Goal: Transaction & Acquisition: Purchase product/service

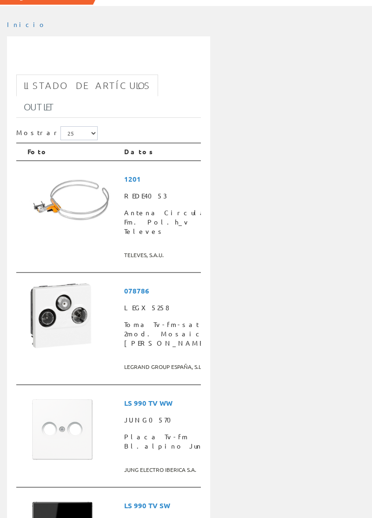
scroll to position [52, 0]
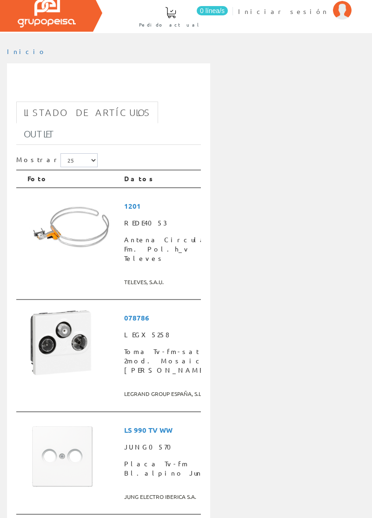
click at [152, 197] on span "1201" at bounding box center [174, 205] width 100 height 17
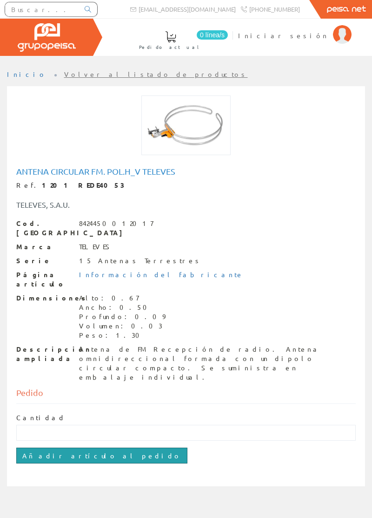
click at [66, 447] on input "Añadir artículo al pedido" at bounding box center [101, 455] width 171 height 16
click at [46, 6] on input "text" at bounding box center [42, 9] width 74 height 14
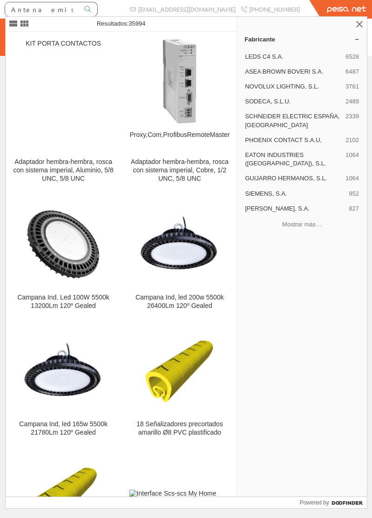
type input "Antena emisora fm"
